Goal: Book appointment/travel/reservation

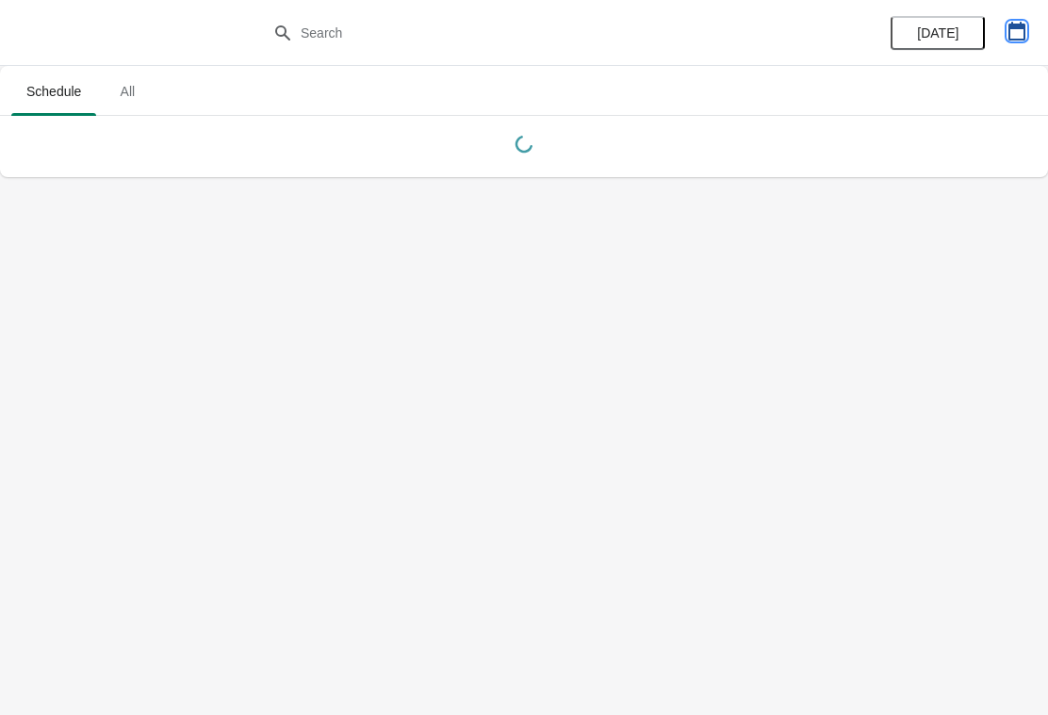
click at [1022, 39] on icon "button" at bounding box center [1017, 31] width 17 height 19
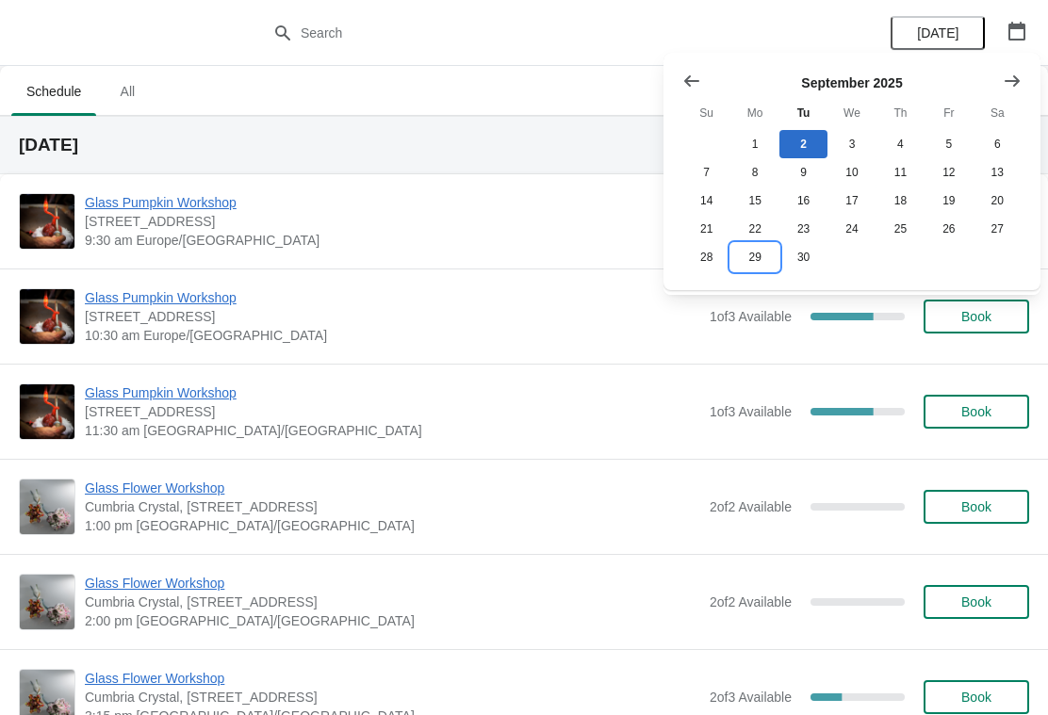
click at [759, 266] on button "29" at bounding box center [755, 257] width 48 height 28
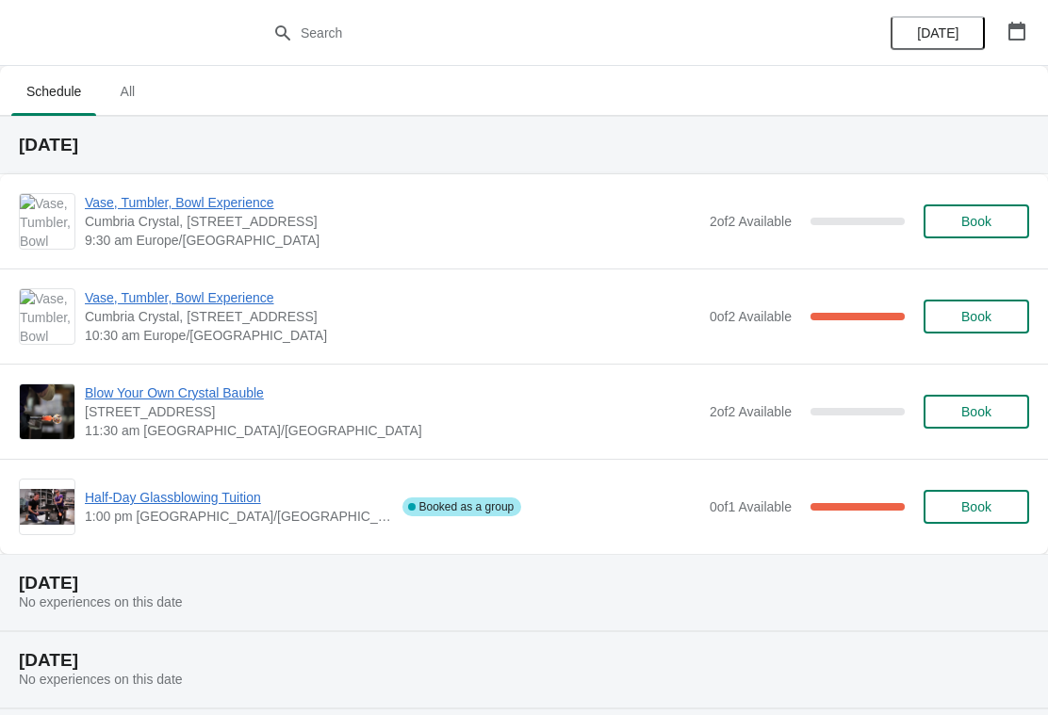
click at [966, 420] on button "Book" at bounding box center [977, 412] width 106 height 34
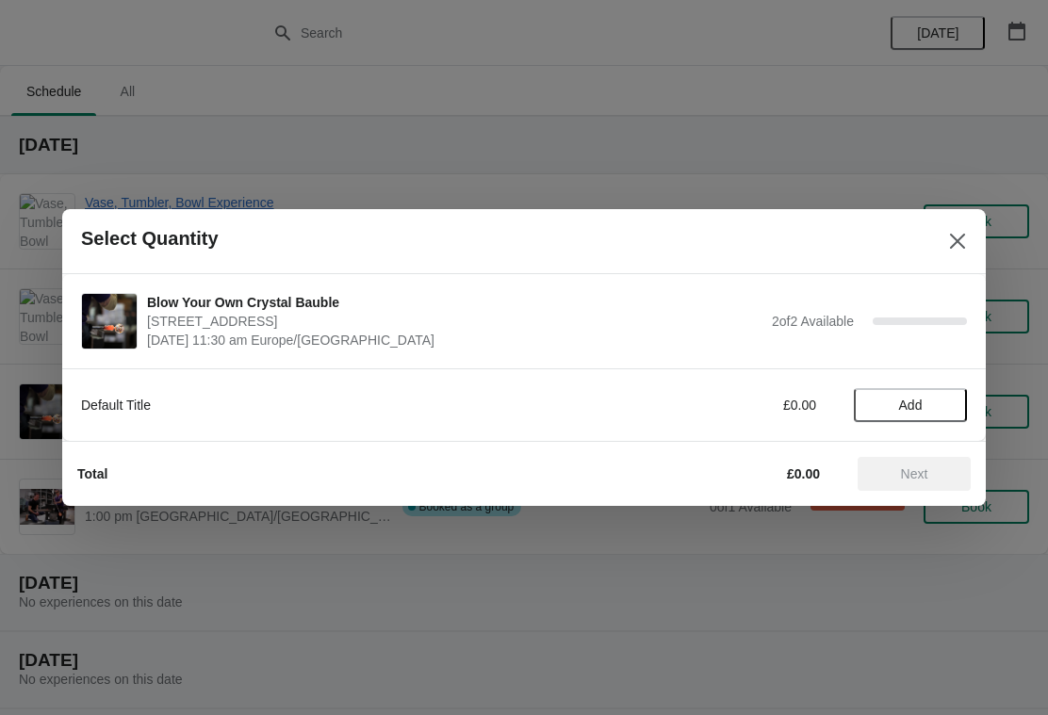
click at [910, 399] on span "Add" at bounding box center [911, 405] width 24 height 15
click at [944, 407] on icon at bounding box center [943, 406] width 7 height 7
click at [919, 476] on span "Next" at bounding box center [914, 474] width 27 height 15
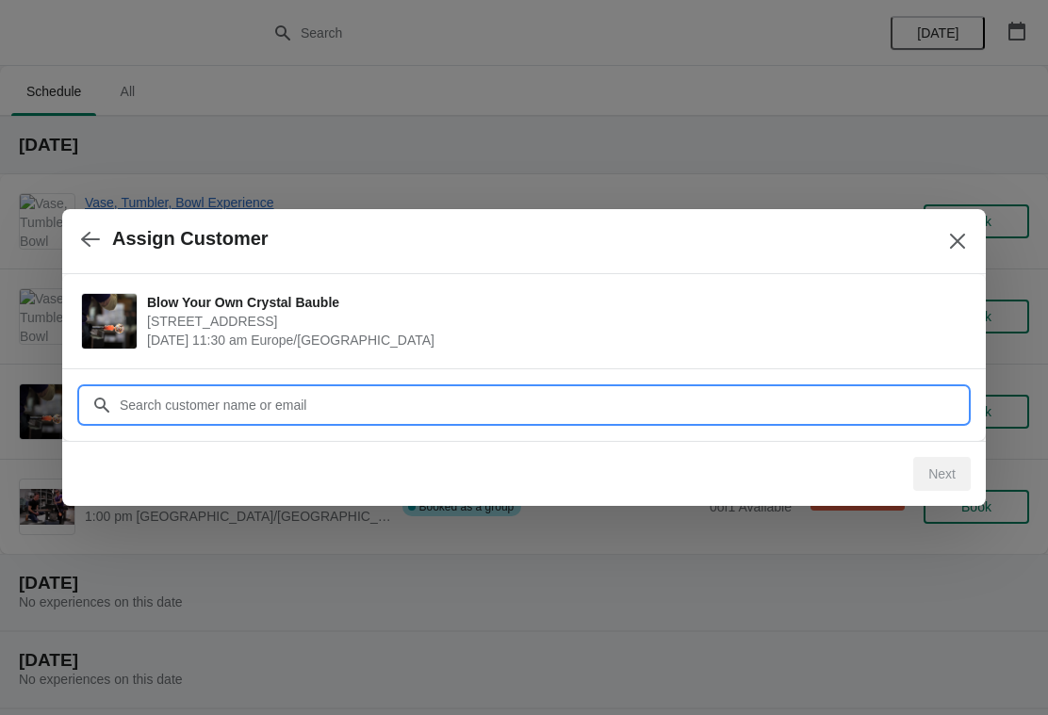
click at [406, 410] on input "Customer" at bounding box center [543, 405] width 848 height 34
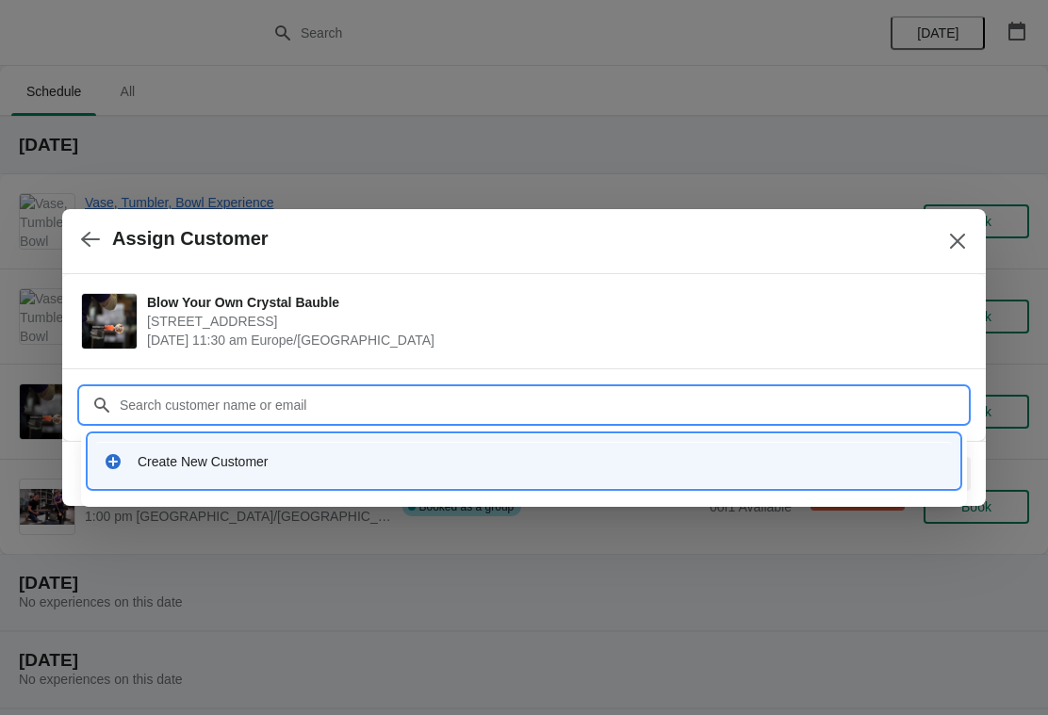
click at [118, 460] on icon at bounding box center [113, 461] width 15 height 15
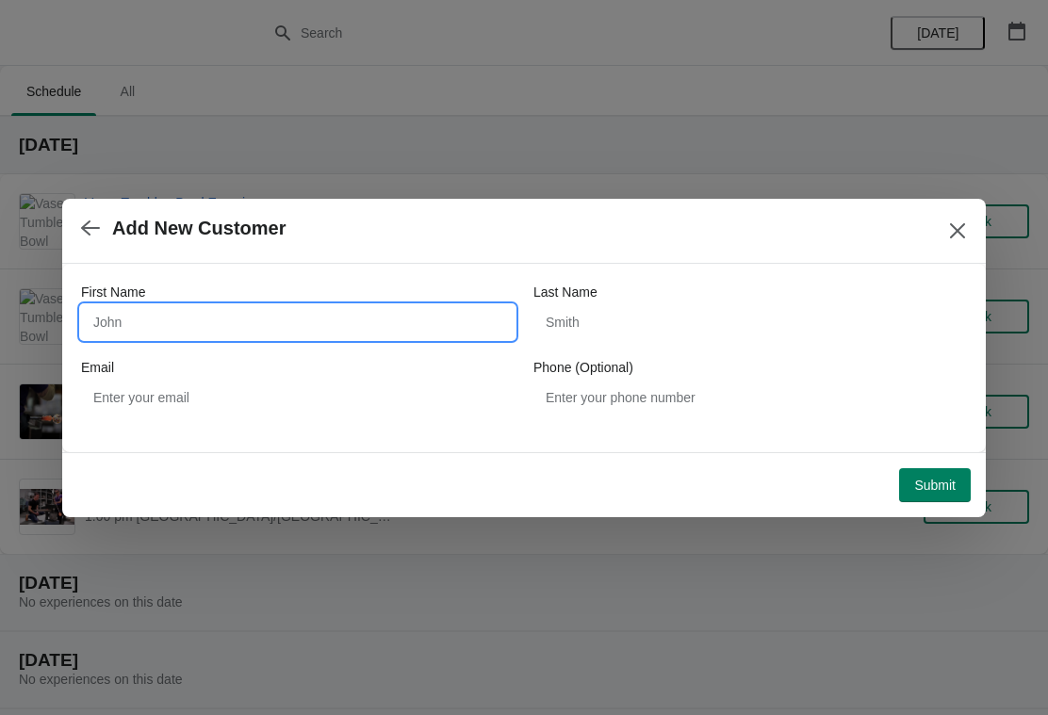
click at [235, 320] on input "First Name" at bounding box center [298, 322] width 434 height 34
type input "[PERSON_NAME]"
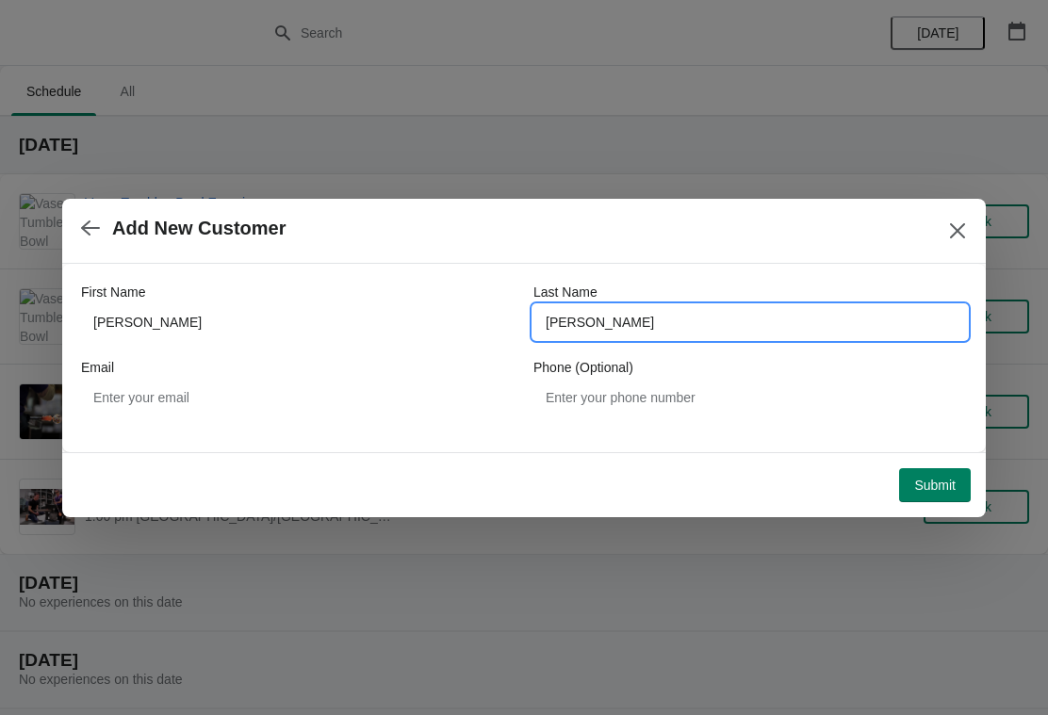
type input "[PERSON_NAME]"
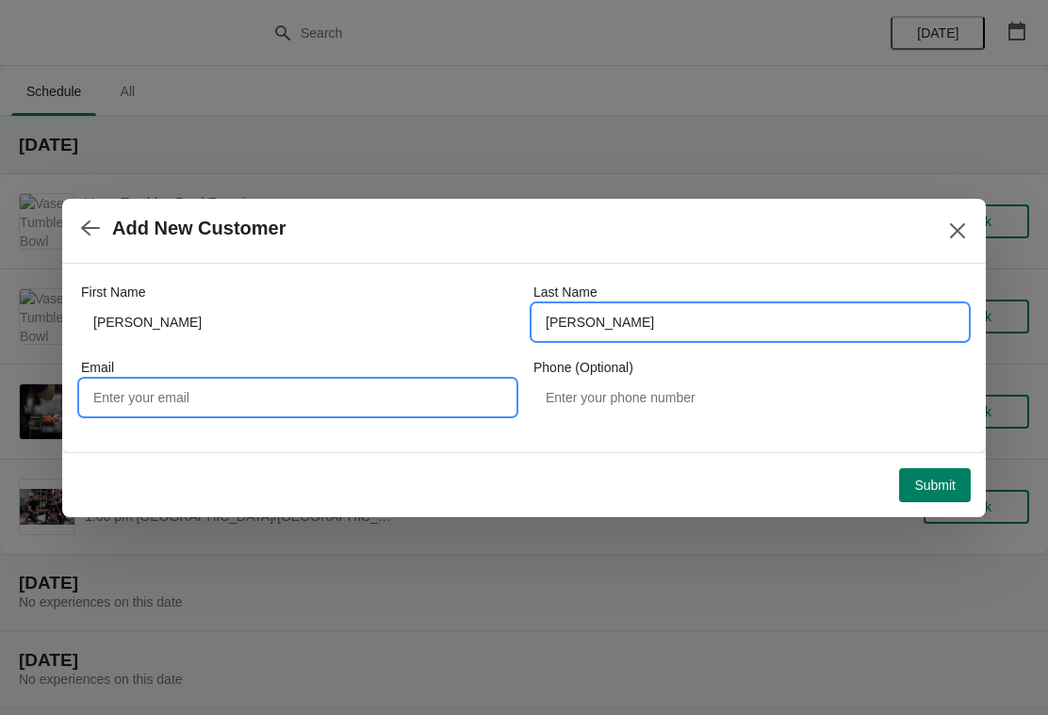
click at [390, 385] on input "Email" at bounding box center [298, 398] width 434 height 34
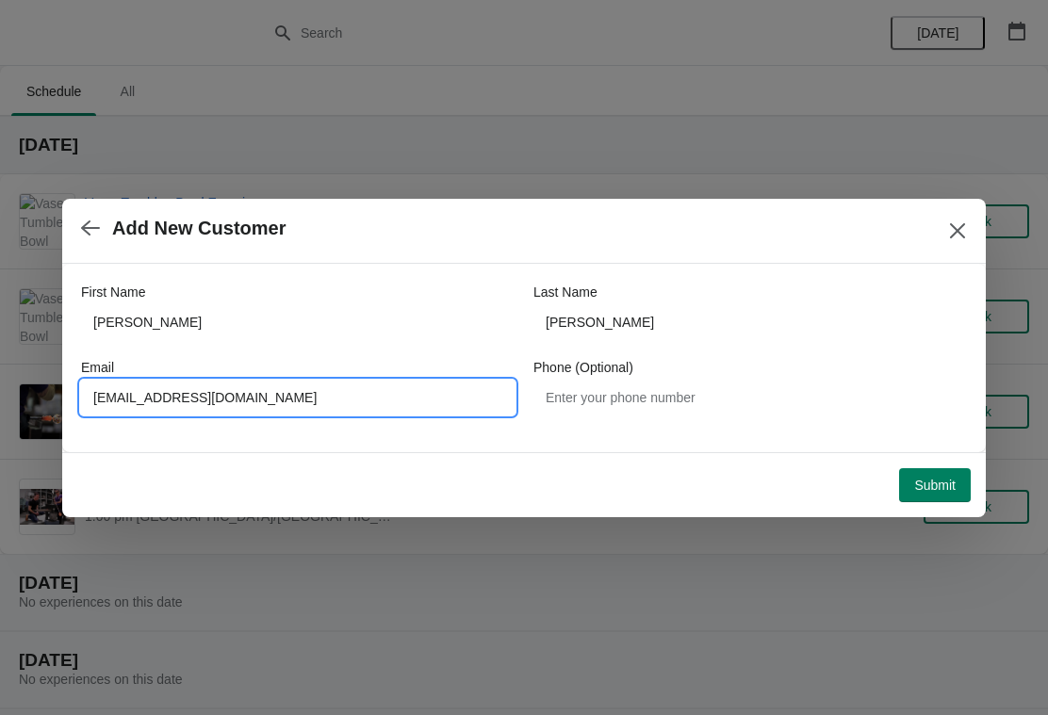
type input "[EMAIL_ADDRESS][DOMAIN_NAME]"
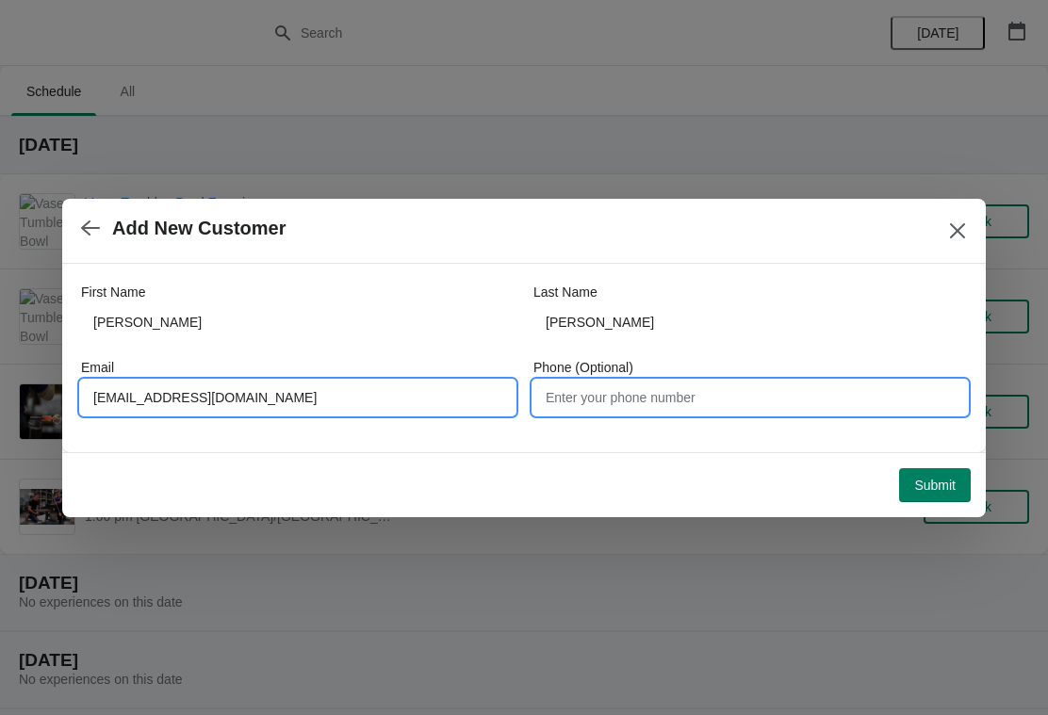
click at [714, 402] on input "Phone (Optional)" at bounding box center [751, 398] width 434 height 34
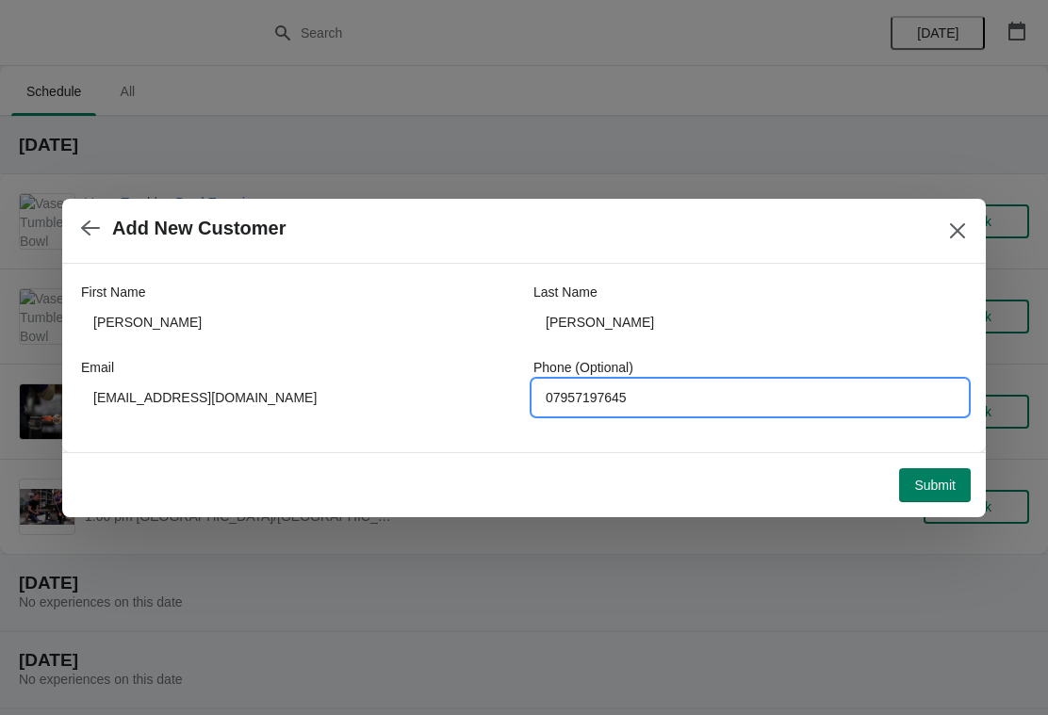
type input "07957197645"
click at [931, 486] on span "Submit" at bounding box center [934, 485] width 41 height 15
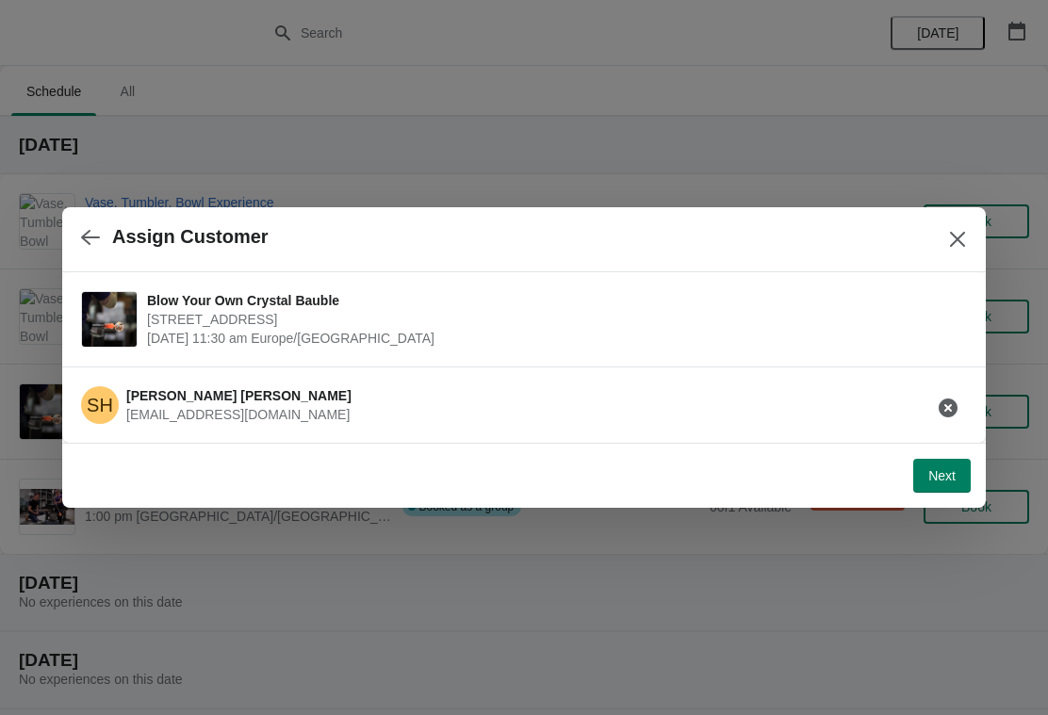
click at [939, 480] on span "Next" at bounding box center [941, 475] width 27 height 15
select select "Yes, I will collect"
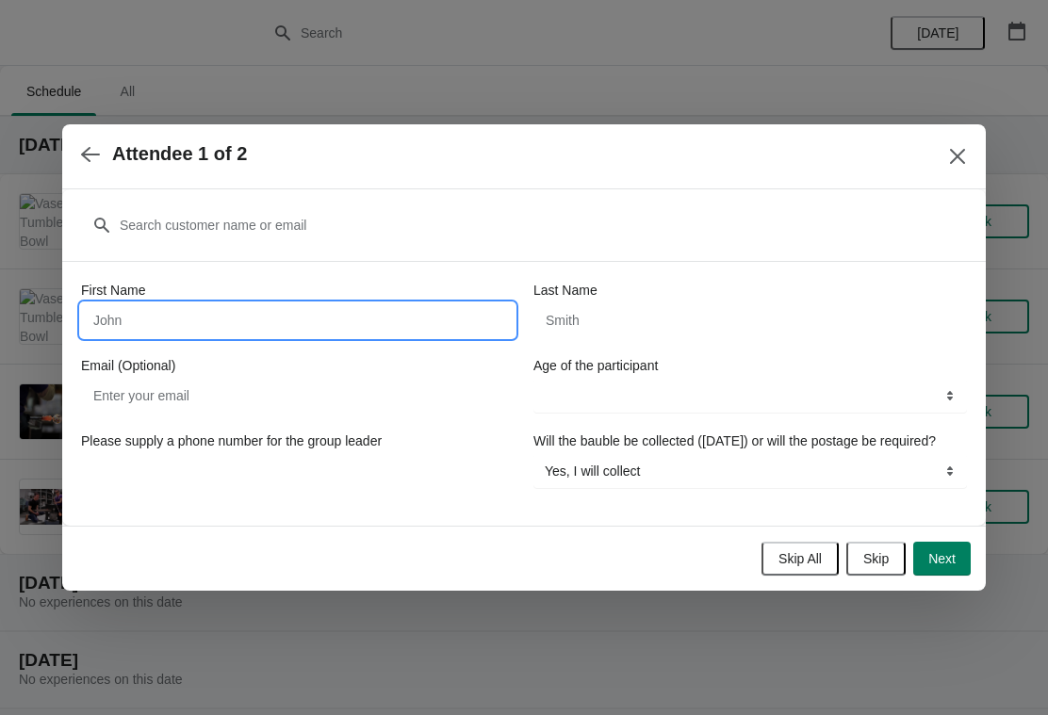
click at [319, 304] on input "First Name" at bounding box center [298, 321] width 434 height 34
type input "[PERSON_NAME]"
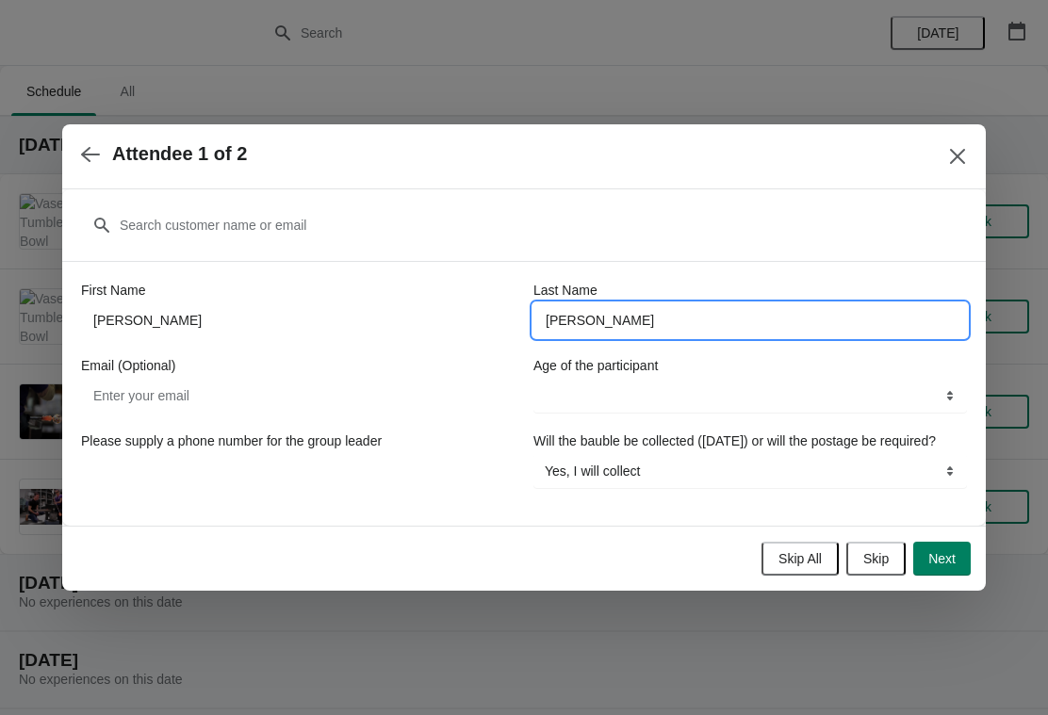
type input "[PERSON_NAME]"
click at [705, 387] on select "8-12 years 13-17 years 18 years and over" at bounding box center [751, 396] width 434 height 34
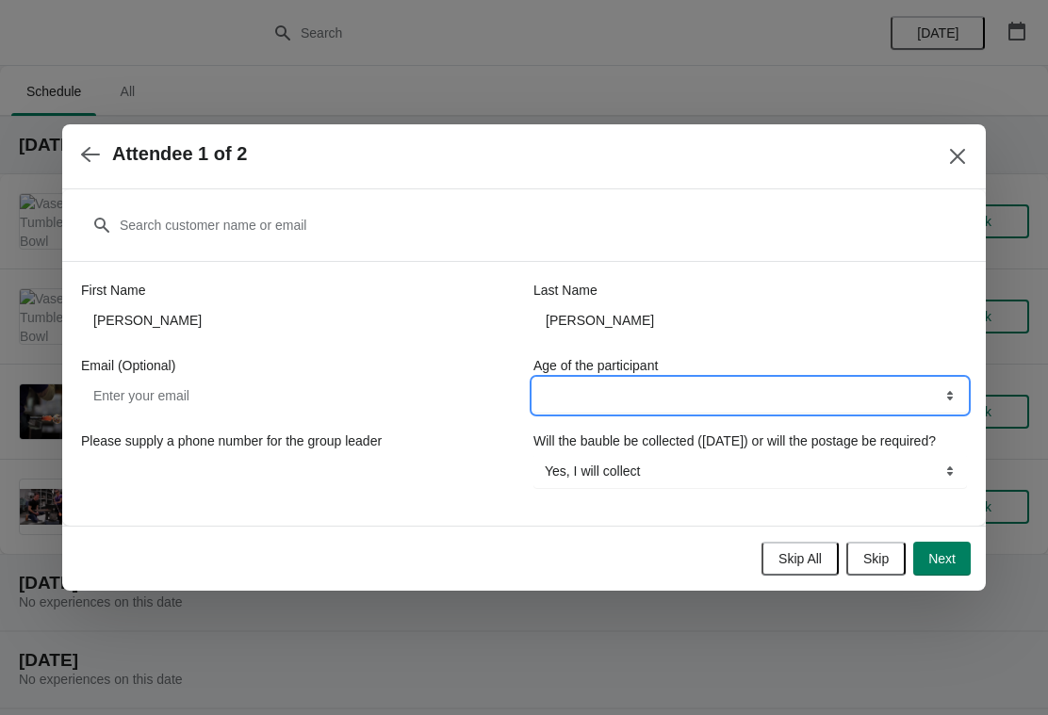
select select "18 years and over"
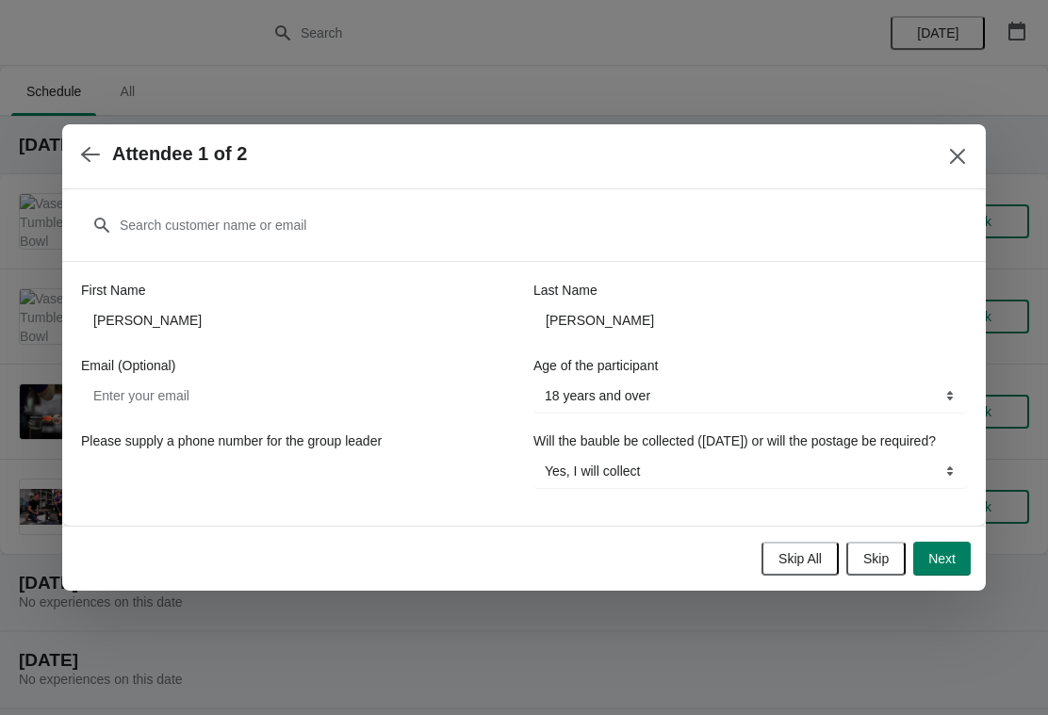
click at [957, 571] on button "Next" at bounding box center [942, 559] width 58 height 34
select select
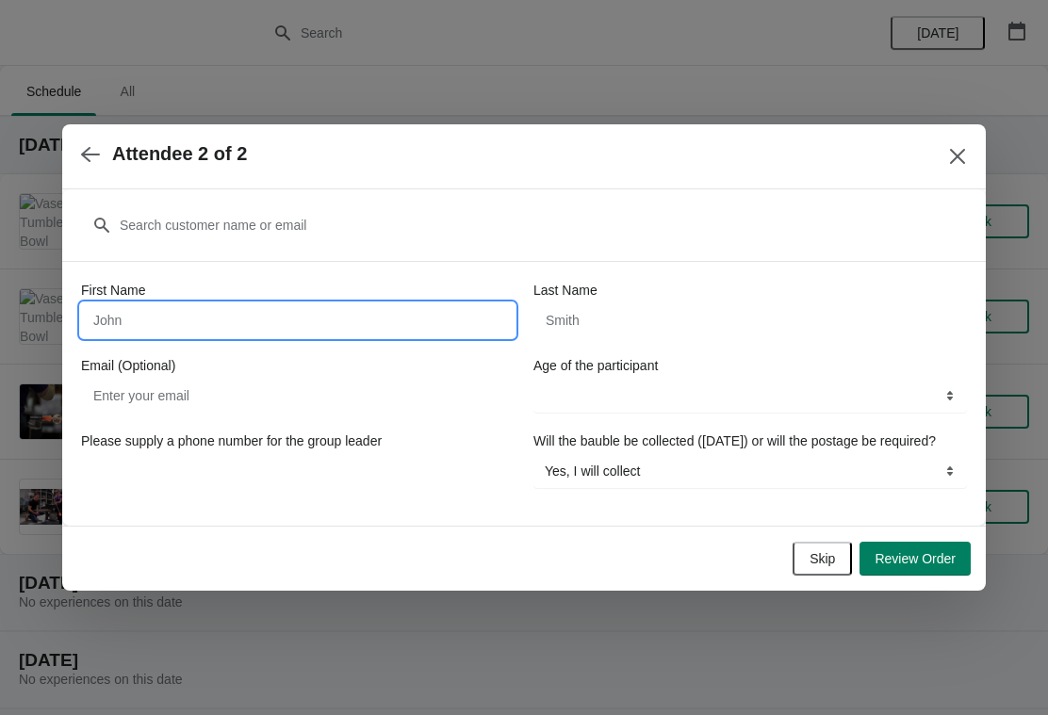
click at [420, 304] on input "First Name" at bounding box center [298, 321] width 434 height 34
type input "Max"
